Goal: Task Accomplishment & Management: Manage account settings

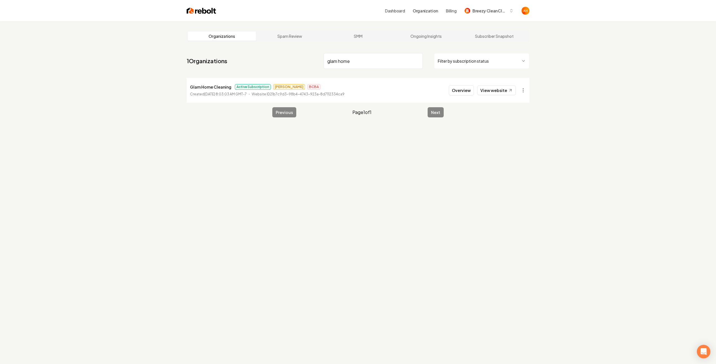
click at [339, 63] on input "glam home" at bounding box center [373, 61] width 99 height 16
type input "broken"
click at [459, 91] on button "Overview" at bounding box center [461, 90] width 25 height 10
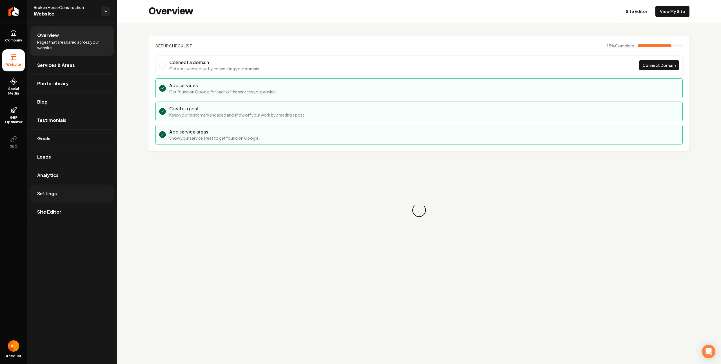
click at [73, 202] on link "Settings" at bounding box center [71, 193] width 83 height 18
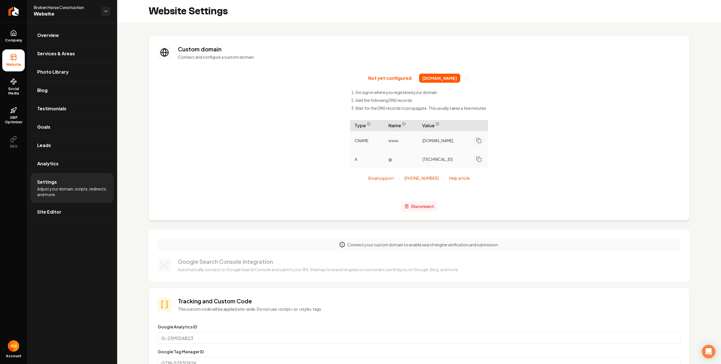
click at [423, 205] on span "Disconnect" at bounding box center [422, 206] width 23 height 6
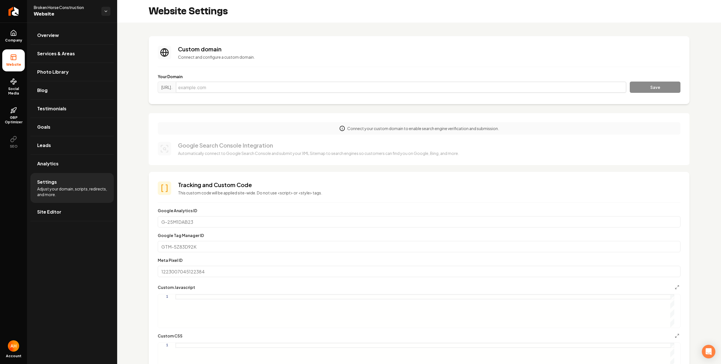
click at [416, 84] on input "Main content area" at bounding box center [401, 86] width 451 height 11
paste input "brokenhorsecontractors.net"
type input "brokenhorsecontractors.net"
drag, startPoint x: 638, startPoint y: 87, endPoint x: 242, endPoint y: 66, distance: 396.5
click at [638, 87] on button "Save" at bounding box center [655, 86] width 51 height 11
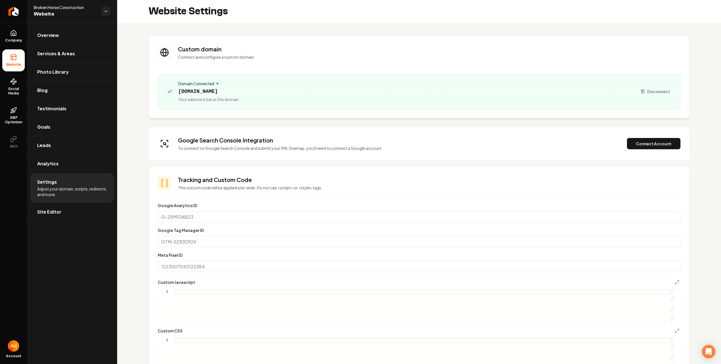
click at [200, 91] on span "brokenhorsecontractors.net" at bounding box center [208, 91] width 61 height 8
copy span "brokenhorsecontractors.net"
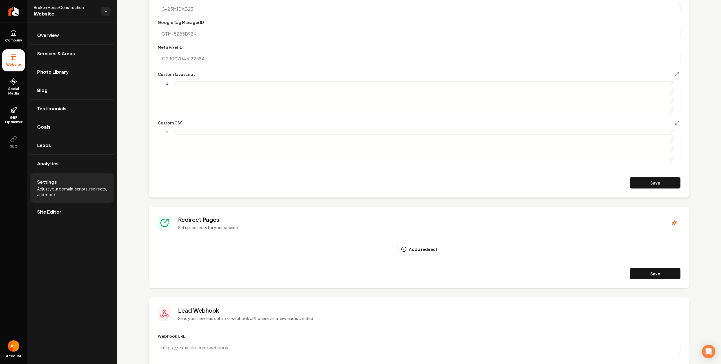
scroll to position [245, 0]
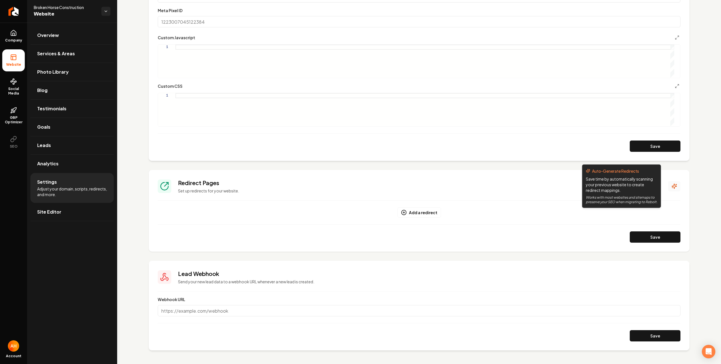
click at [672, 185] on icon "Main content area" at bounding box center [675, 186] width 6 height 6
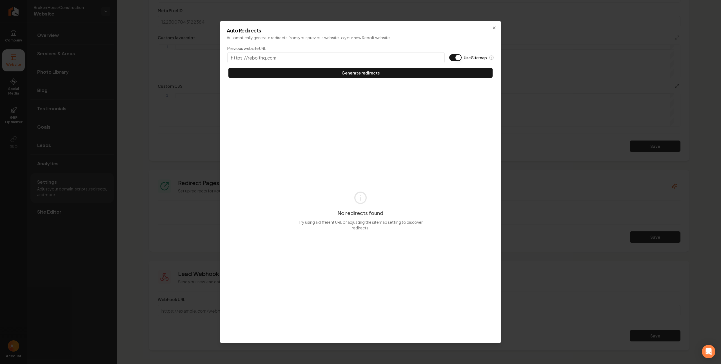
type input "s"
type input "https://brokenhorsecontractors.net"
type button "on"
click at [449, 54] on button "Use Sitemap" at bounding box center [455, 57] width 12 height 7
click at [229, 68] on button "Generate redirects" at bounding box center [361, 73] width 264 height 10
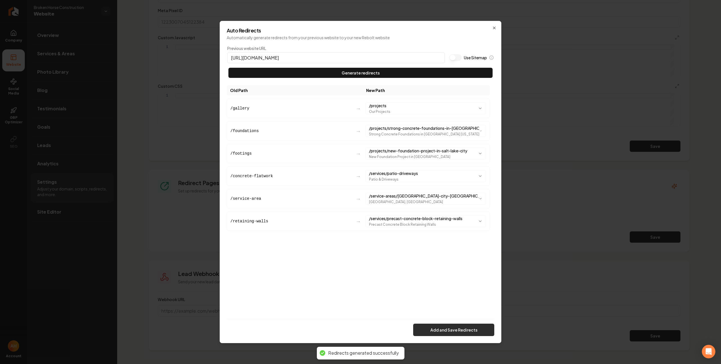
click at [457, 325] on button "Add and Save Redirects" at bounding box center [453, 329] width 81 height 12
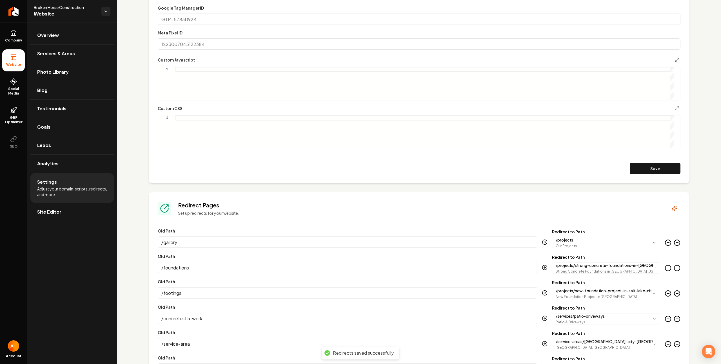
scroll to position [40, 0]
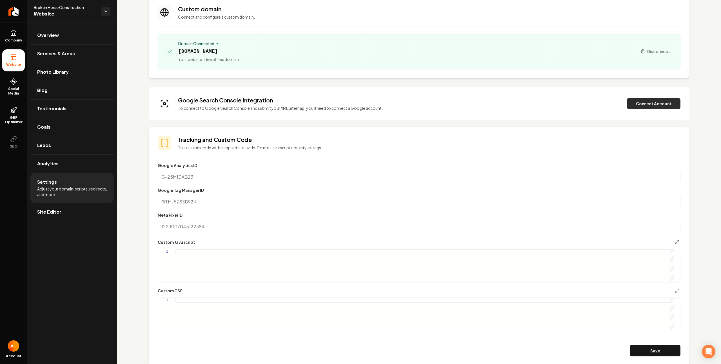
click at [641, 105] on button "Connect Account" at bounding box center [654, 103] width 54 height 11
click at [613, 104] on button "Verify & Submit" at bounding box center [614, 103] width 49 height 11
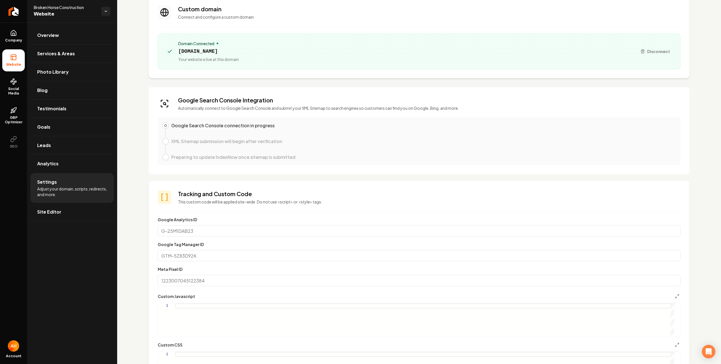
click at [698, 77] on div "**********" at bounding box center [419, 370] width 604 height 775
click at [296, 35] on div "Domain Connected brokenhorsecontractors.net Your website is live at this domain…" at bounding box center [419, 52] width 523 height 36
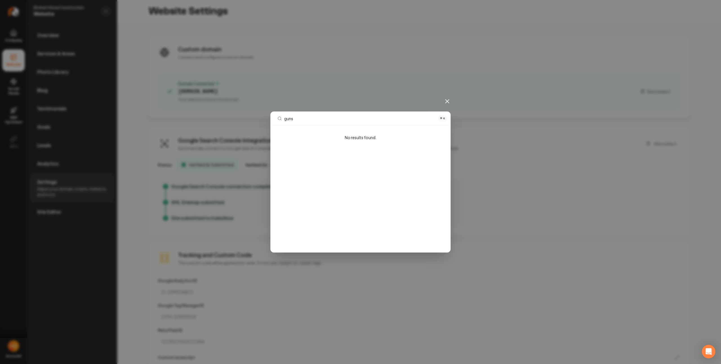
type input "guns"
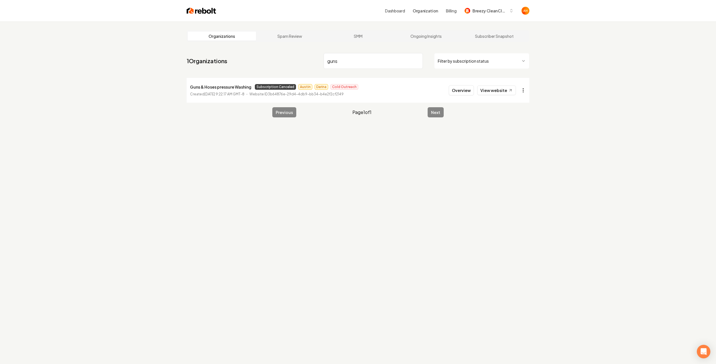
click at [524, 87] on html "Dashboard Organization Billing Breezy Clean Cleaning Organizations Spam Review …" at bounding box center [358, 182] width 716 height 364
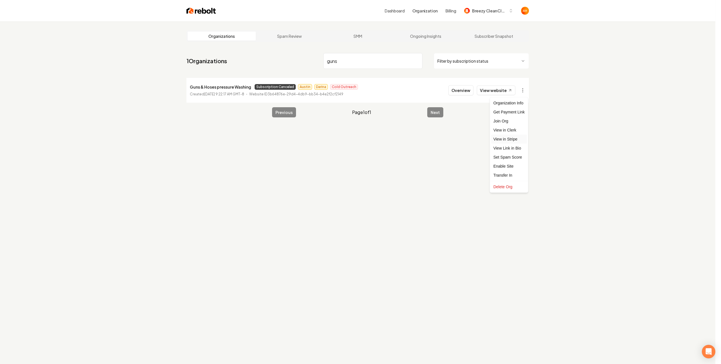
click at [518, 137] on link "View in Stripe" at bounding box center [509, 138] width 36 height 9
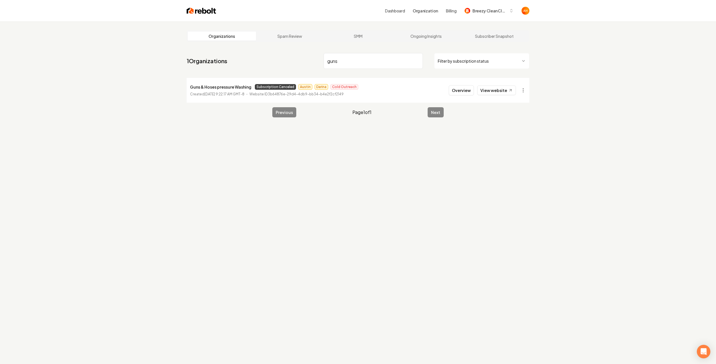
click at [362, 68] on input "guns" at bounding box center [373, 61] width 99 height 16
type input "state to state"
click at [470, 90] on button "Overview" at bounding box center [461, 90] width 25 height 10
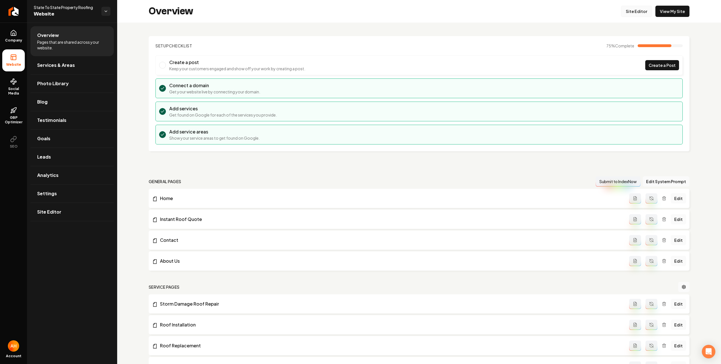
click at [632, 8] on link "Site Editor" at bounding box center [636, 11] width 31 height 11
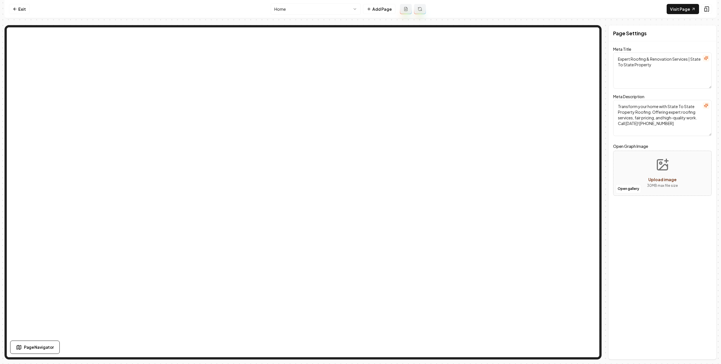
click at [332, 15] on nav "Exit Home Add Page Visit Page" at bounding box center [361, 9] width 712 height 18
click at [333, 11] on html "Computer Required This feature is only available on a computer. Please switch t…" at bounding box center [360, 182] width 721 height 364
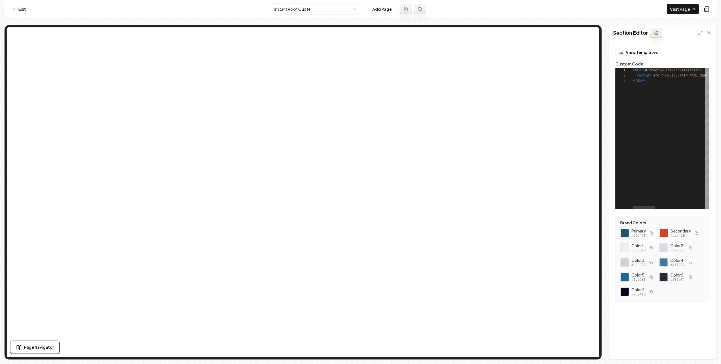
scroll to position [10, 0]
type textarea "**********"
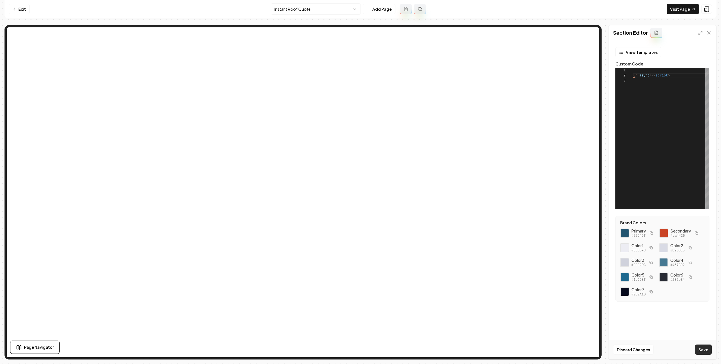
click at [707, 349] on button "Save" at bounding box center [704, 349] width 17 height 10
click at [23, 11] on link "Exit" at bounding box center [19, 9] width 21 height 10
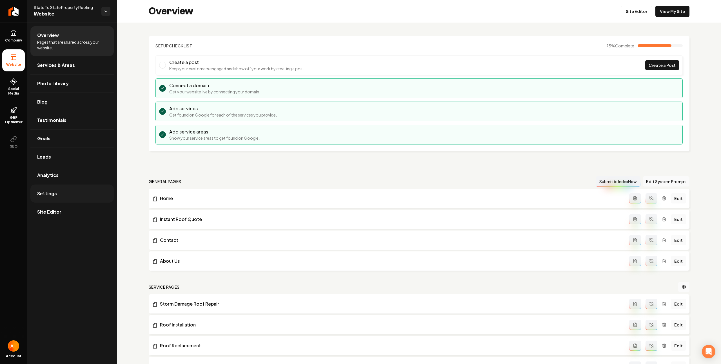
click at [85, 189] on link "Settings" at bounding box center [71, 193] width 83 height 18
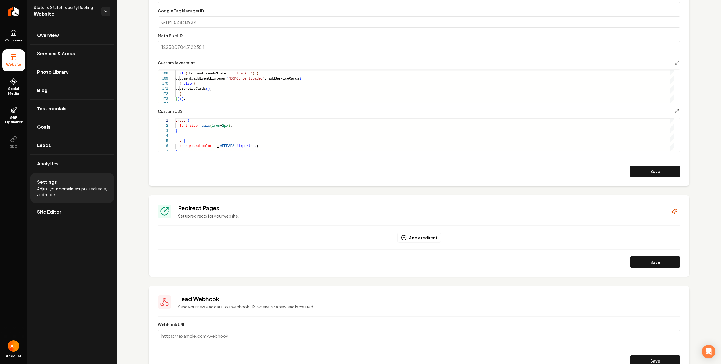
scroll to position [284, 0]
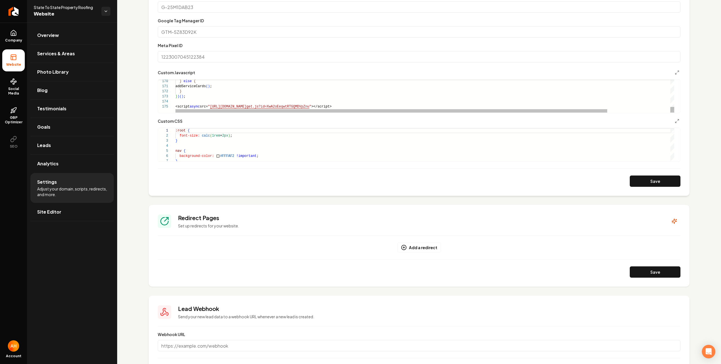
type textarea "**********"
drag, startPoint x: 657, startPoint y: 177, endPoint x: 561, endPoint y: 156, distance: 98.3
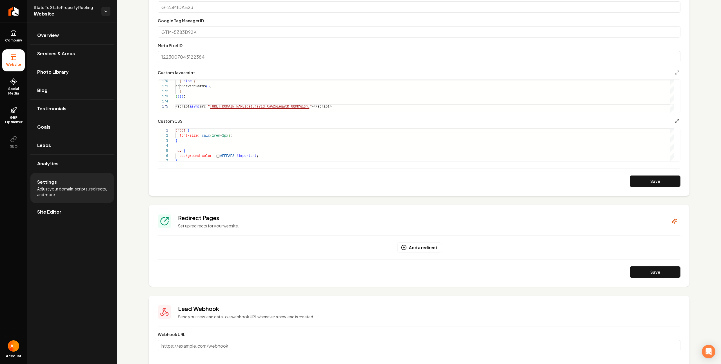
click at [657, 177] on button "Save" at bounding box center [655, 180] width 51 height 11
click at [96, 31] on link "Overview" at bounding box center [71, 35] width 83 height 18
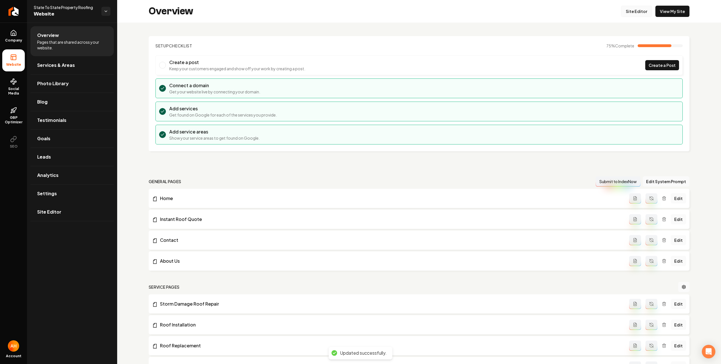
click at [633, 11] on link "Site Editor" at bounding box center [636, 11] width 31 height 11
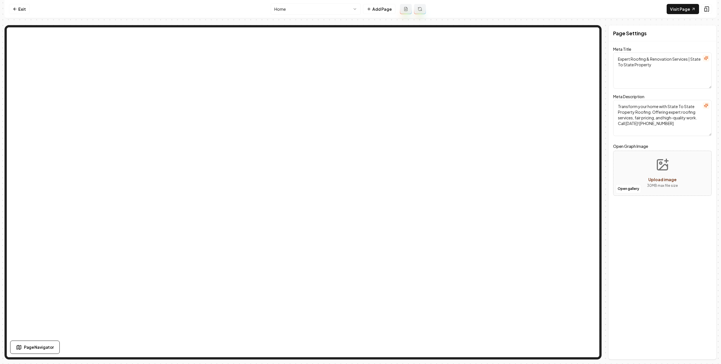
click at [315, 14] on html "Computer Required This feature is only available on a computer. Please switch t…" at bounding box center [360, 182] width 721 height 364
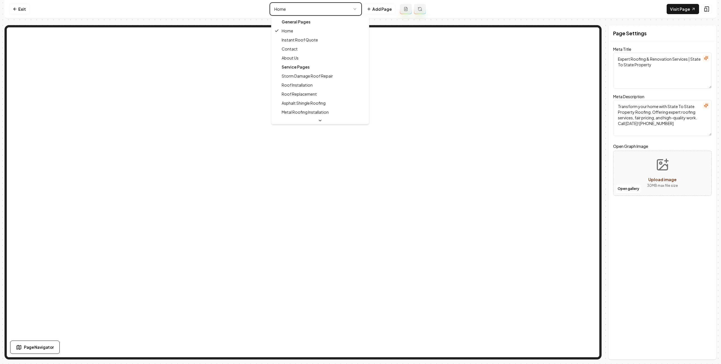
type textarea "Residential & Commercial Roofing Experts | State To State Property"
type textarea "State to State Property Roofing: Expert roofing services in Central & Western A…"
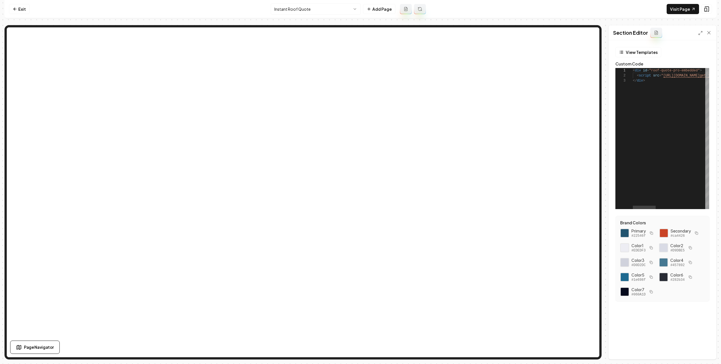
scroll to position [10, 0]
click at [688, 6] on link "Visit Page" at bounding box center [683, 9] width 32 height 10
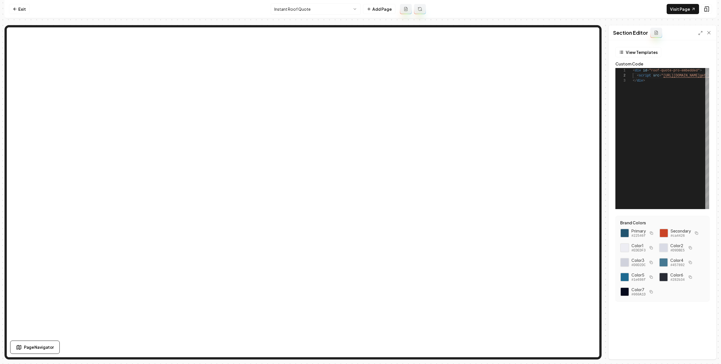
click at [334, 15] on nav "Exit Instant Roof Quote Add Page Visit Page" at bounding box center [361, 9] width 712 height 18
click at [333, 11] on html "**********" at bounding box center [360, 182] width 721 height 364
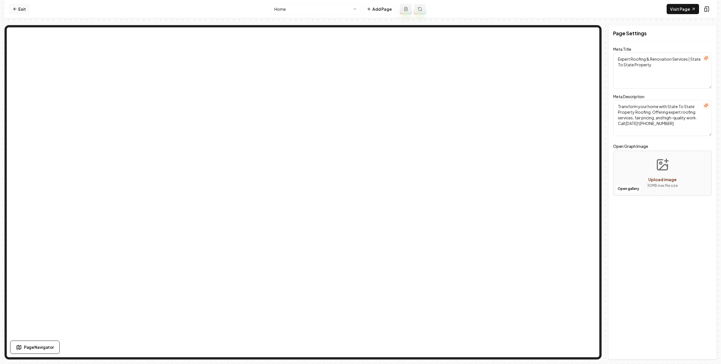
click at [18, 10] on link "Exit" at bounding box center [19, 9] width 21 height 10
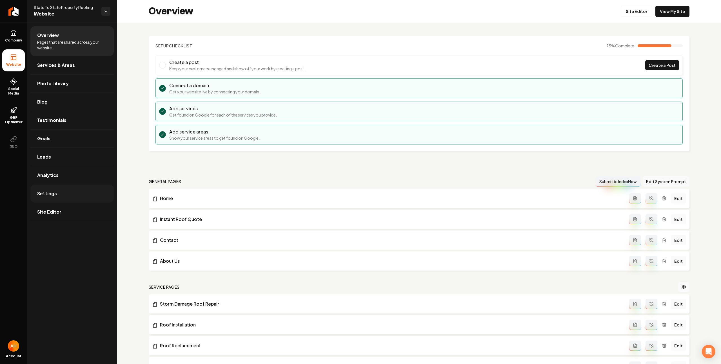
click at [61, 192] on link "Settings" at bounding box center [71, 193] width 83 height 18
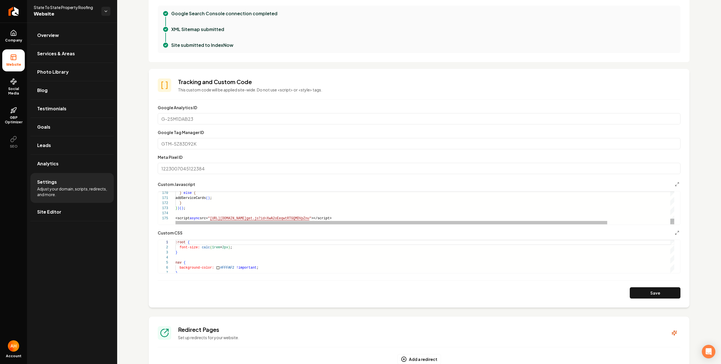
scroll to position [183, 0]
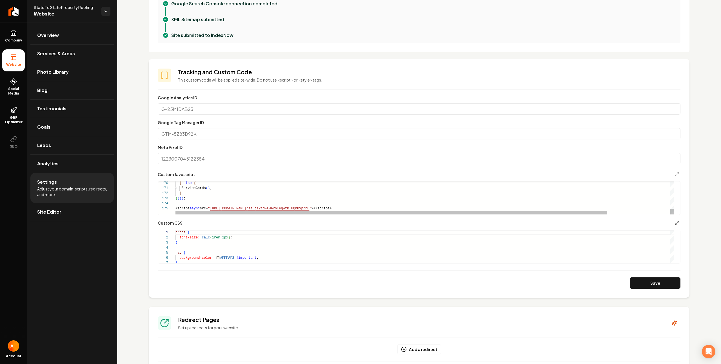
type textarea "**********"
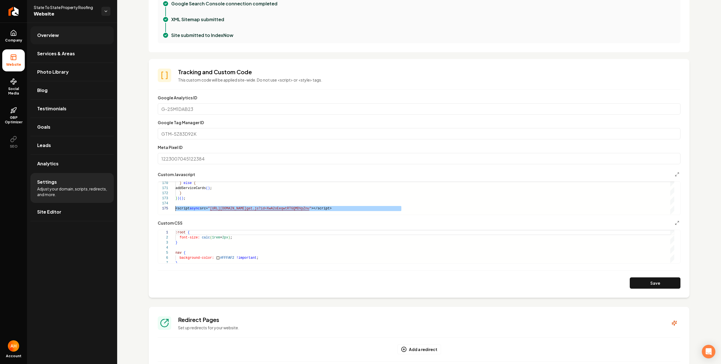
click at [69, 41] on link "Overview" at bounding box center [71, 35] width 83 height 18
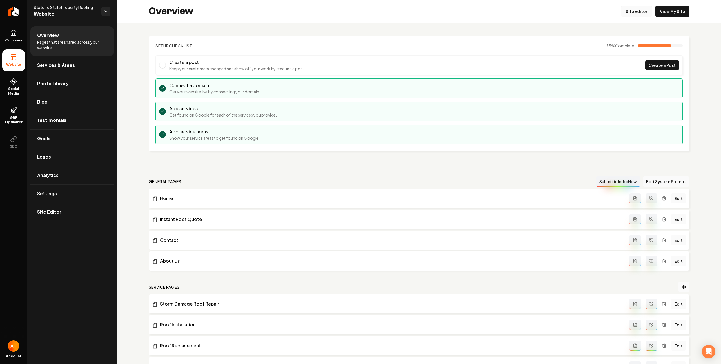
click at [625, 13] on link "Site Editor" at bounding box center [636, 11] width 31 height 11
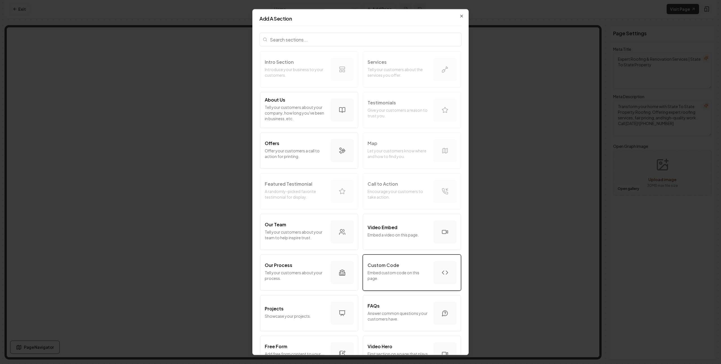
scroll to position [159, 0]
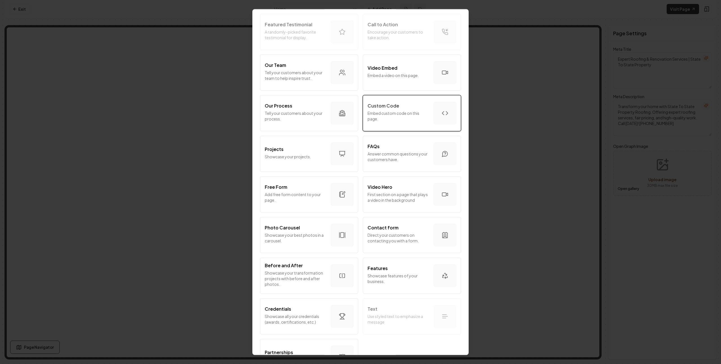
click at [390, 104] on p "Custom Code" at bounding box center [384, 105] width 32 height 7
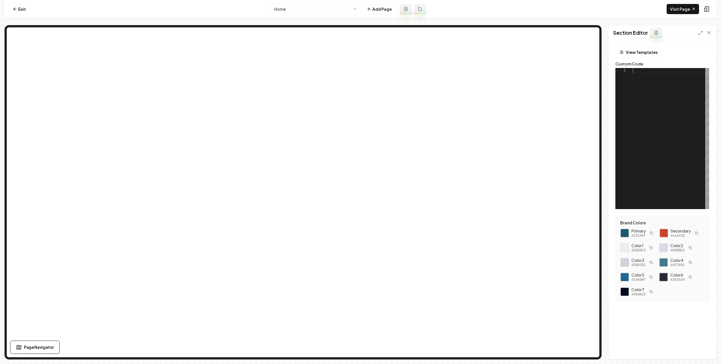
click at [655, 94] on div at bounding box center [671, 138] width 76 height 141
type textarea "**********"
click at [706, 351] on button "Save" at bounding box center [704, 349] width 17 height 10
click at [679, 11] on link "Visit Page" at bounding box center [683, 9] width 32 height 10
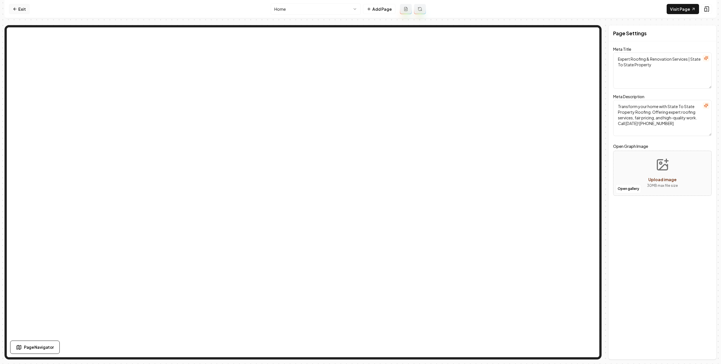
click at [19, 10] on link "Exit" at bounding box center [19, 9] width 21 height 10
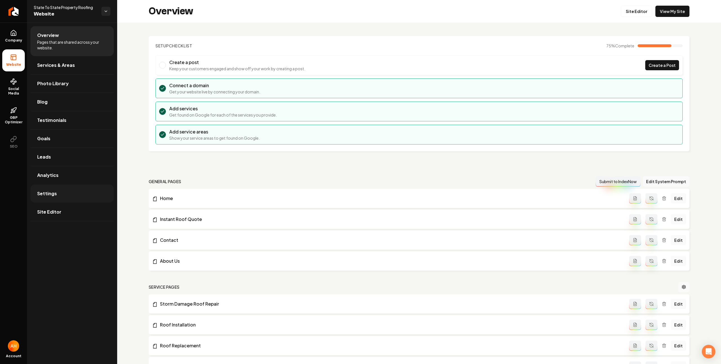
click at [99, 201] on link "Settings" at bounding box center [71, 193] width 83 height 18
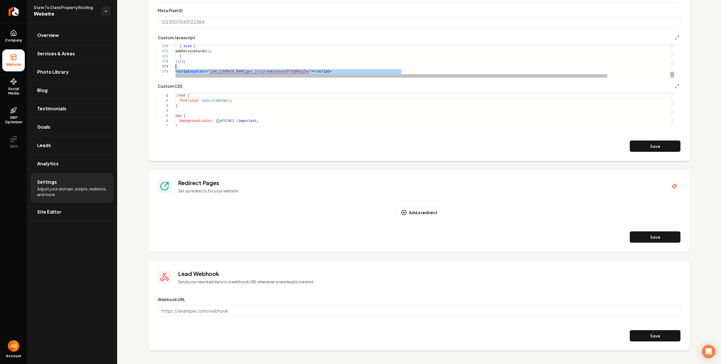
scroll to position [20, 0]
drag, startPoint x: 412, startPoint y: 73, endPoint x: 170, endPoint y: 71, distance: 242.4
type textarea "**********"
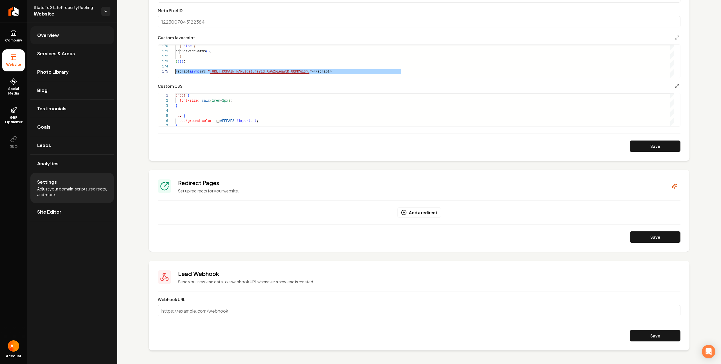
click at [64, 40] on link "Overview" at bounding box center [71, 35] width 83 height 18
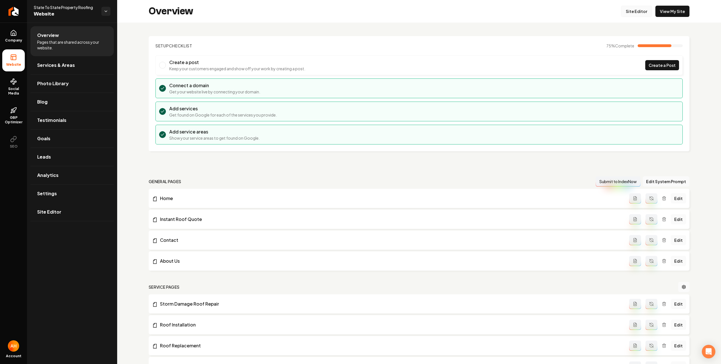
click at [624, 12] on link "Site Editor" at bounding box center [636, 11] width 31 height 11
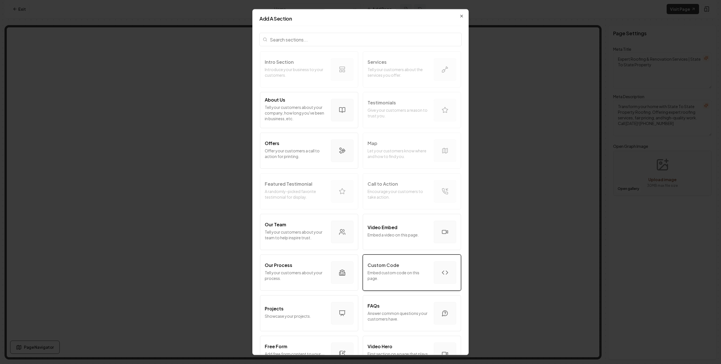
click at [405, 266] on div "Custom Code" at bounding box center [399, 265] width 62 height 7
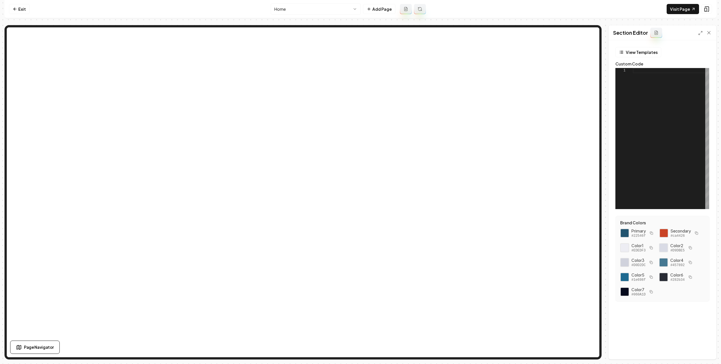
click at [655, 88] on div at bounding box center [671, 138] width 76 height 141
click at [705, 349] on button "Save" at bounding box center [704, 349] width 17 height 10
type textarea "**********"
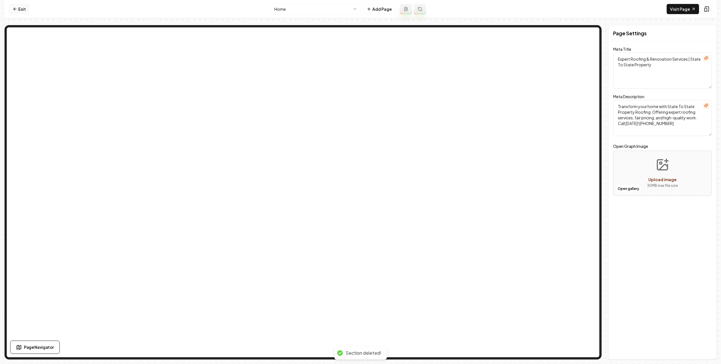
click at [25, 12] on link "Exit" at bounding box center [19, 9] width 21 height 10
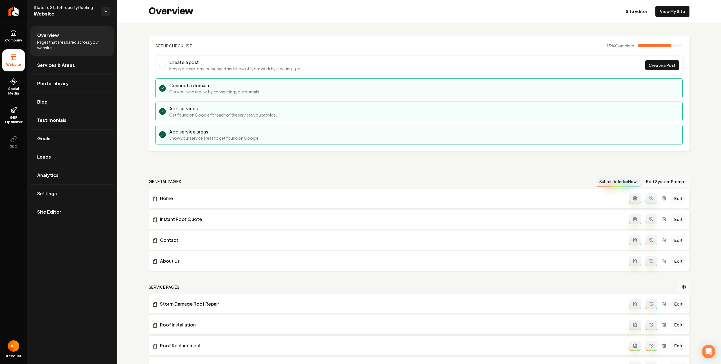
click at [364, 10] on div "Overview Site Editor View My Site" at bounding box center [419, 11] width 604 height 23
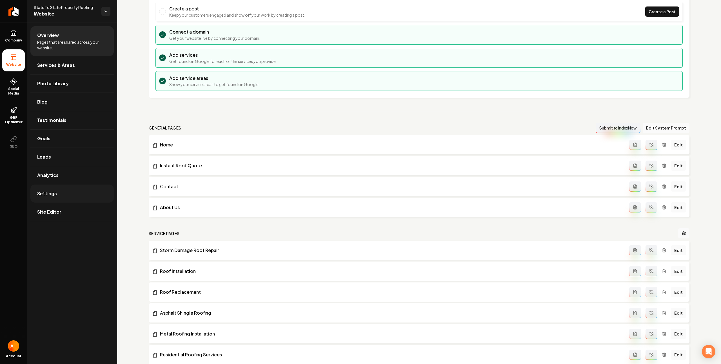
click at [77, 192] on link "Settings" at bounding box center [71, 193] width 83 height 18
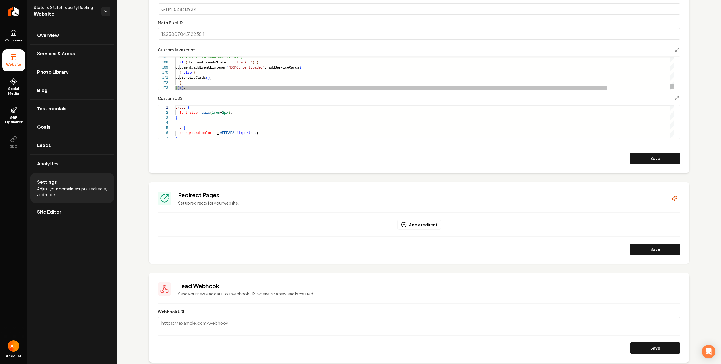
scroll to position [320, 0]
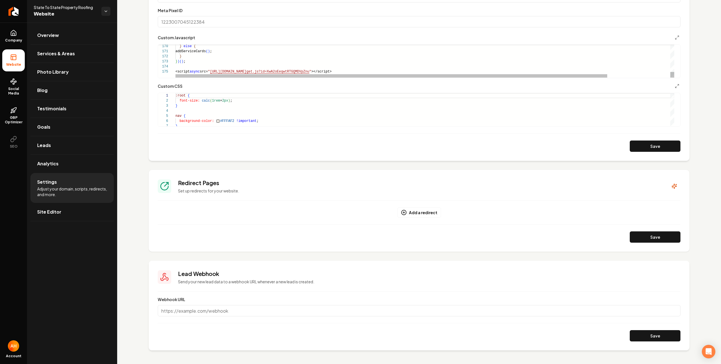
type textarea "**********"
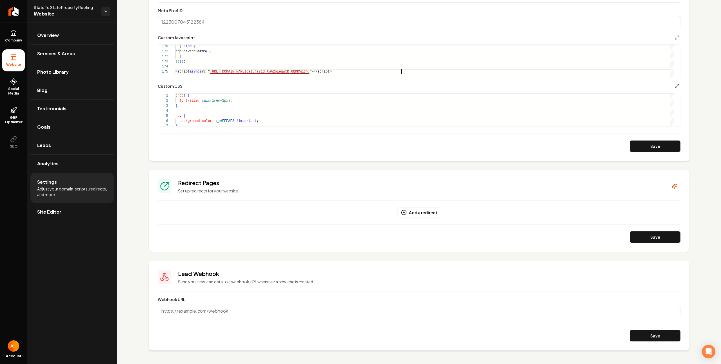
click at [444, 92] on div "**********" at bounding box center [419, 105] width 523 height 44
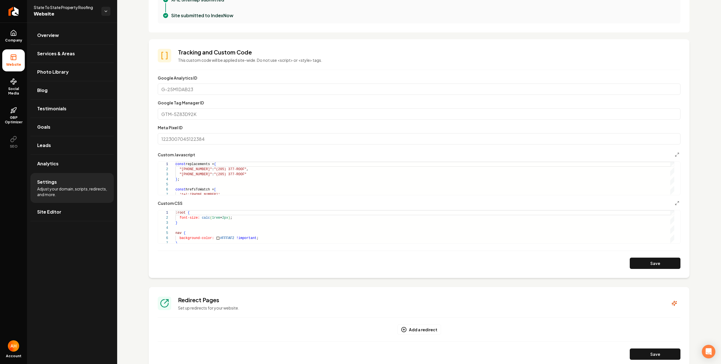
scroll to position [320, 0]
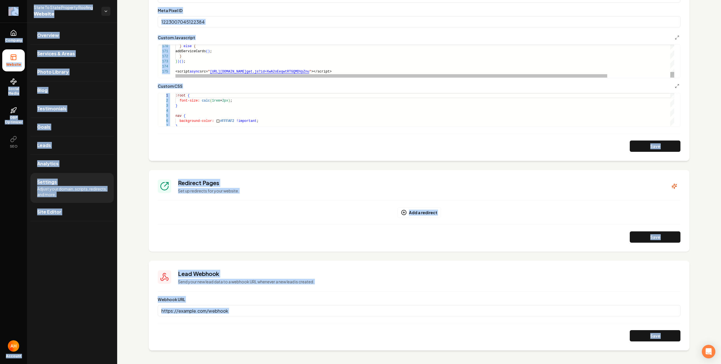
type textarea "**********"
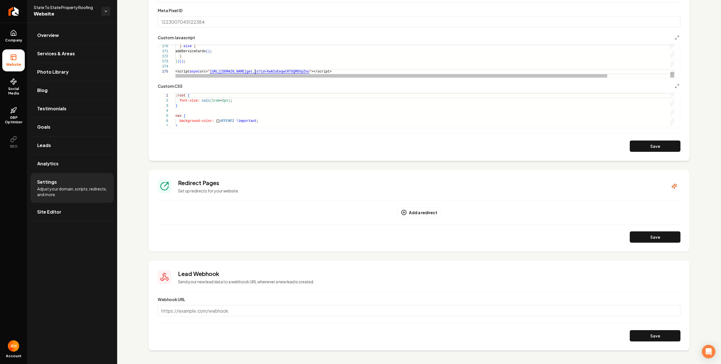
drag, startPoint x: 410, startPoint y: 72, endPoint x: 176, endPoint y: 69, distance: 234.8
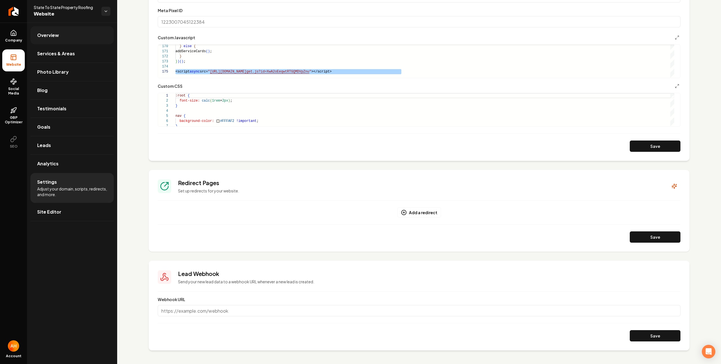
click at [68, 32] on link "Overview" at bounding box center [71, 35] width 83 height 18
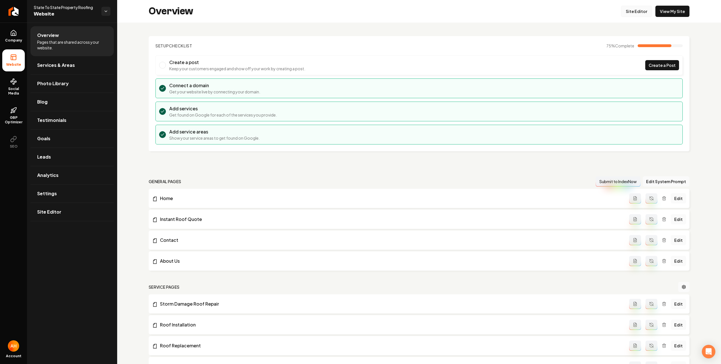
drag, startPoint x: 625, startPoint y: 9, endPoint x: 628, endPoint y: 11, distance: 3.5
click at [625, 9] on link "Site Editor" at bounding box center [636, 11] width 31 height 11
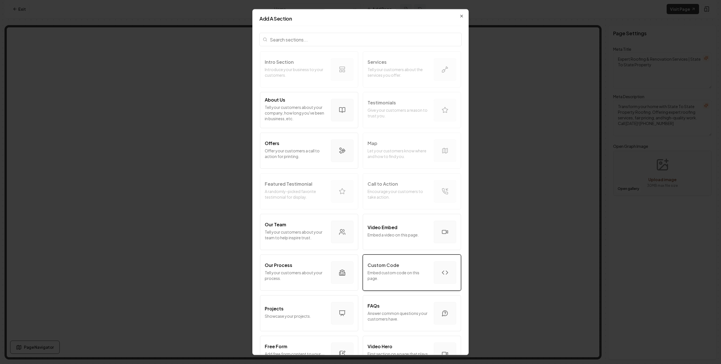
click at [406, 265] on div "Custom Code" at bounding box center [399, 265] width 62 height 7
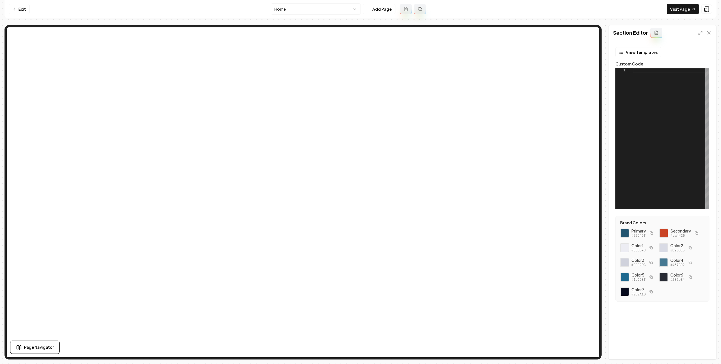
click at [646, 78] on div at bounding box center [671, 138] width 76 height 141
type textarea "**********"
drag, startPoint x: 703, startPoint y: 354, endPoint x: 701, endPoint y: 347, distance: 7.4
click at [703, 354] on button "Save" at bounding box center [704, 349] width 17 height 10
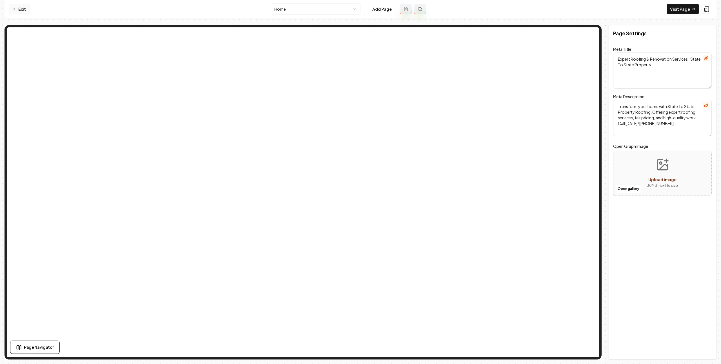
click at [25, 9] on link "Exit" at bounding box center [19, 9] width 21 height 10
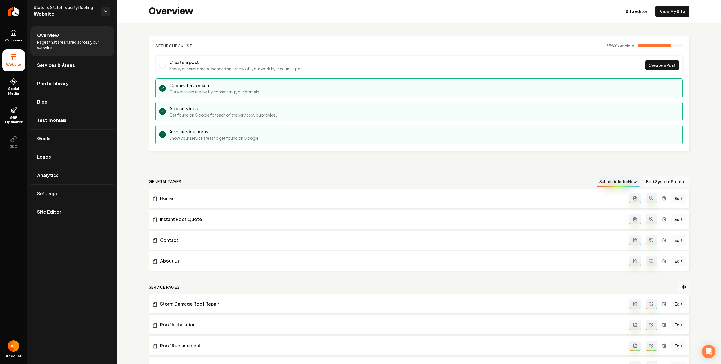
click at [170, 20] on div "Overview Site Editor View My Site" at bounding box center [419, 11] width 604 height 23
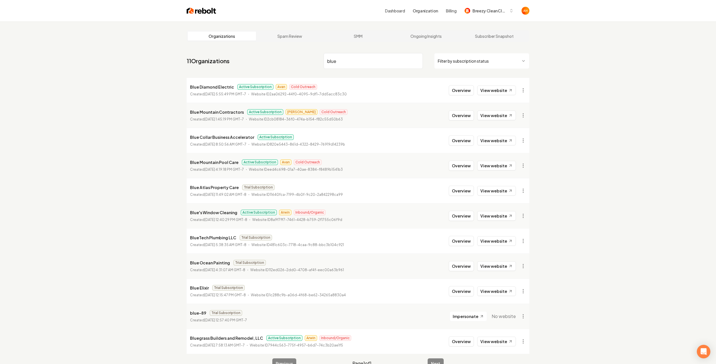
click at [225, 211] on p "Blue's Window Cleaning" at bounding box center [213, 212] width 47 height 7
copy p "Blue's Window Cleaning"
click at [257, 19] on div "Dashboard Organization Billing Breezy Clean Cleaning" at bounding box center [358, 10] width 361 height 21
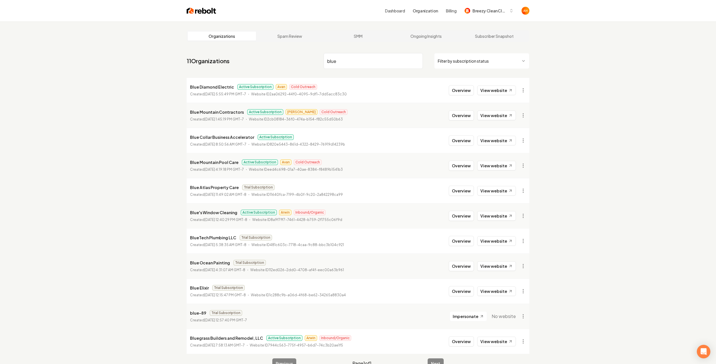
click at [346, 62] on input "blue" at bounding box center [373, 61] width 99 height 16
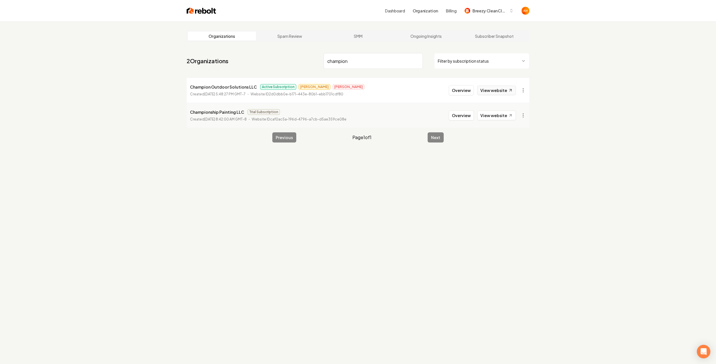
click at [505, 88] on link "View website" at bounding box center [496, 90] width 39 height 10
click at [373, 72] on nav "2 Organizations champion Filter by subscription status" at bounding box center [358, 63] width 343 height 25
click at [374, 69] on nav "2 Organizations champion Filter by subscription status" at bounding box center [358, 63] width 343 height 25
click at [374, 54] on nav "2 Organizations champion Filter by subscription status" at bounding box center [358, 63] width 343 height 25
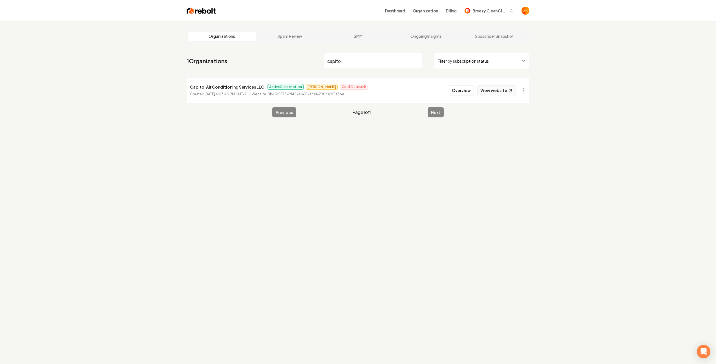
click at [506, 88] on link "View website" at bounding box center [496, 90] width 39 height 10
click at [346, 63] on input "capitol" at bounding box center [373, 61] width 99 height 16
click at [499, 91] on link "View website" at bounding box center [496, 90] width 39 height 10
click at [384, 62] on input "homewright" at bounding box center [373, 61] width 99 height 16
type input "siesta"
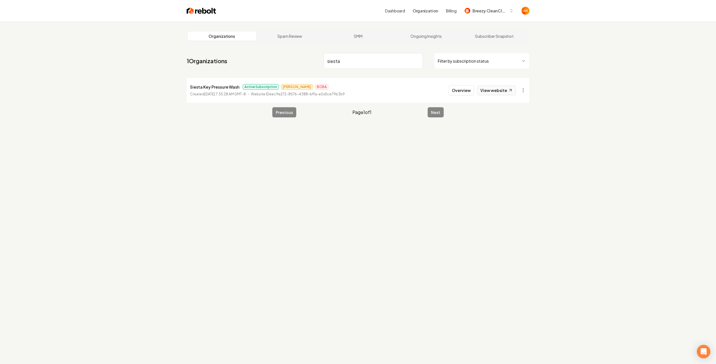
click at [500, 91] on link "View website" at bounding box center [496, 90] width 39 height 10
click at [459, 90] on button "Overview" at bounding box center [461, 90] width 25 height 10
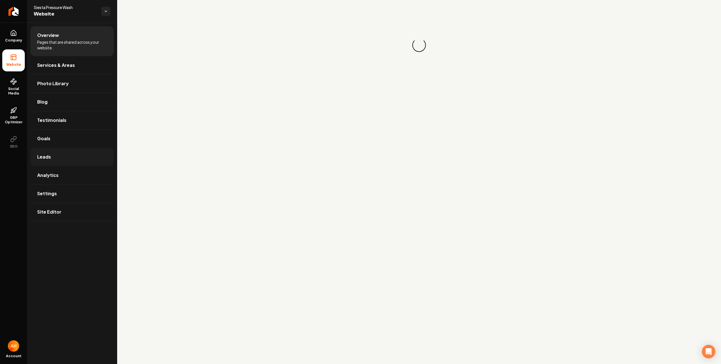
click at [69, 152] on link "Leads" at bounding box center [71, 157] width 83 height 18
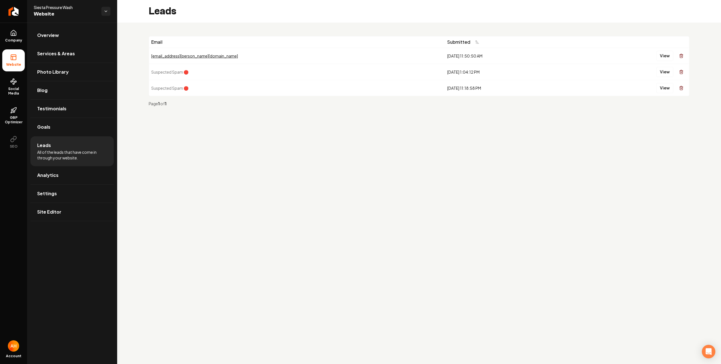
drag, startPoint x: 76, startPoint y: 32, endPoint x: 80, endPoint y: 29, distance: 5.2
click at [76, 32] on link "Overview" at bounding box center [71, 35] width 83 height 18
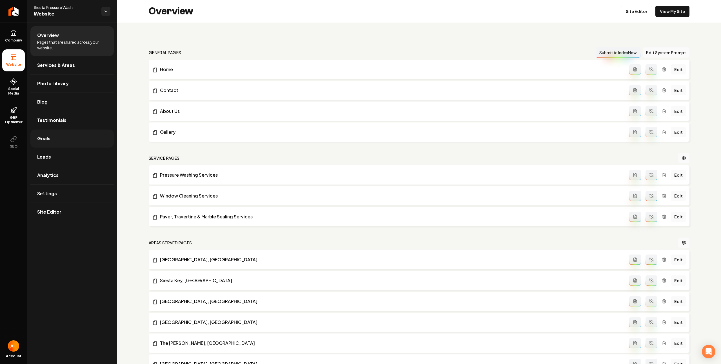
click at [73, 139] on link "Goals" at bounding box center [71, 138] width 83 height 18
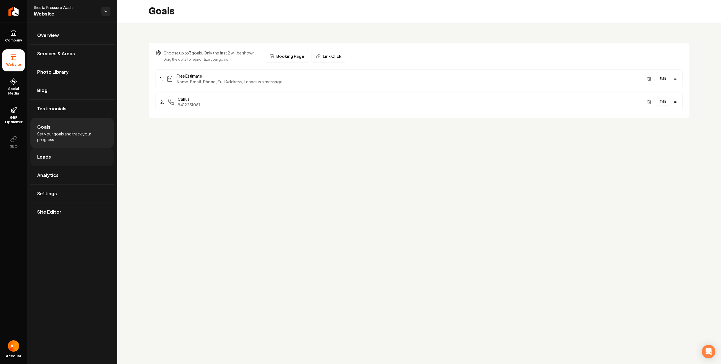
click at [83, 155] on link "Leads" at bounding box center [71, 157] width 83 height 18
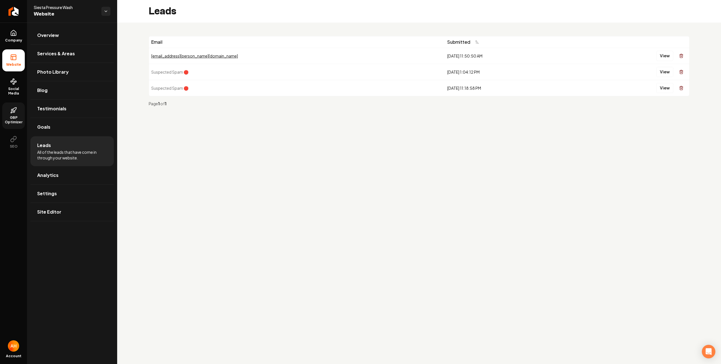
click at [12, 117] on span "GBP Optimizer" at bounding box center [13, 119] width 23 height 9
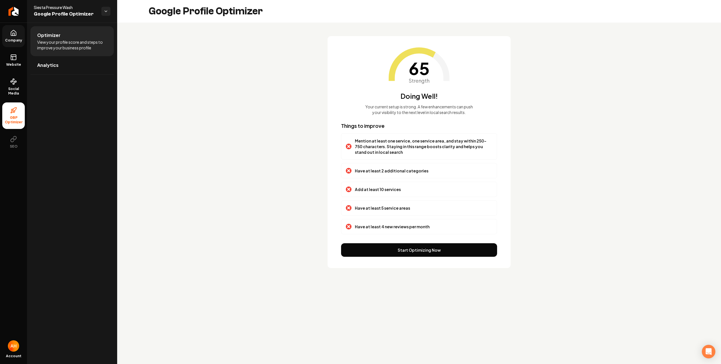
click at [23, 35] on link "Company" at bounding box center [13, 36] width 23 height 22
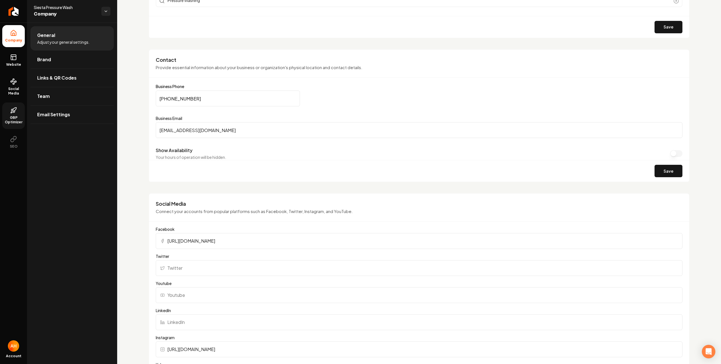
scroll to position [226, 0]
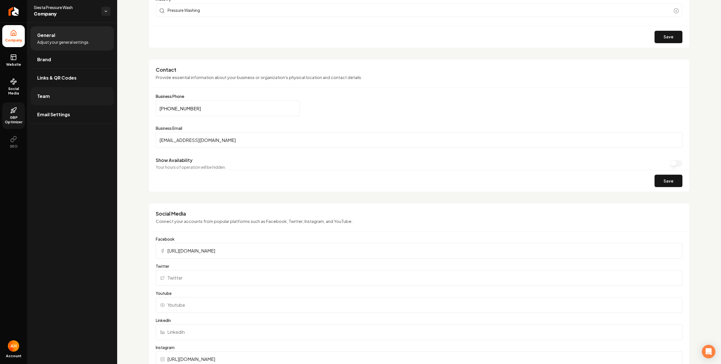
click at [60, 95] on link "Team" at bounding box center [71, 96] width 83 height 18
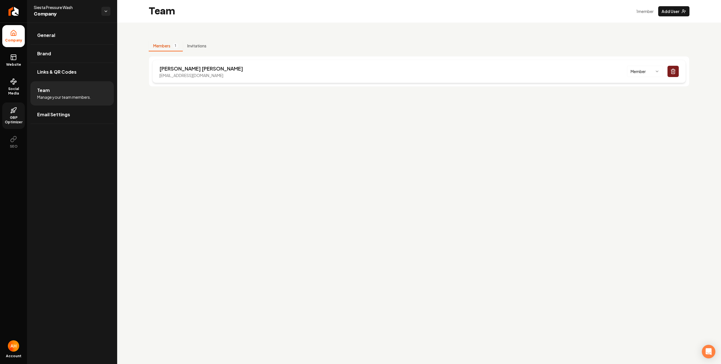
click at [192, 76] on p "parkerdallis12@gmail.com" at bounding box center [202, 75] width 84 height 6
copy p "parkerdallis12@gmail.com"
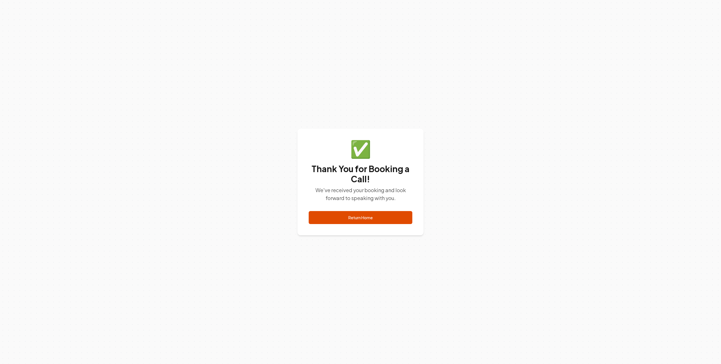
drag, startPoint x: 364, startPoint y: 225, endPoint x: 368, endPoint y: 232, distance: 7.8
click at [364, 225] on div "✅ Thank You for Booking a Call! We've received your booking and look forward to…" at bounding box center [361, 182] width 126 height 107
click at [357, 218] on link "Return Home" at bounding box center [361, 217] width 104 height 13
